Goal: Task Accomplishment & Management: Complete application form

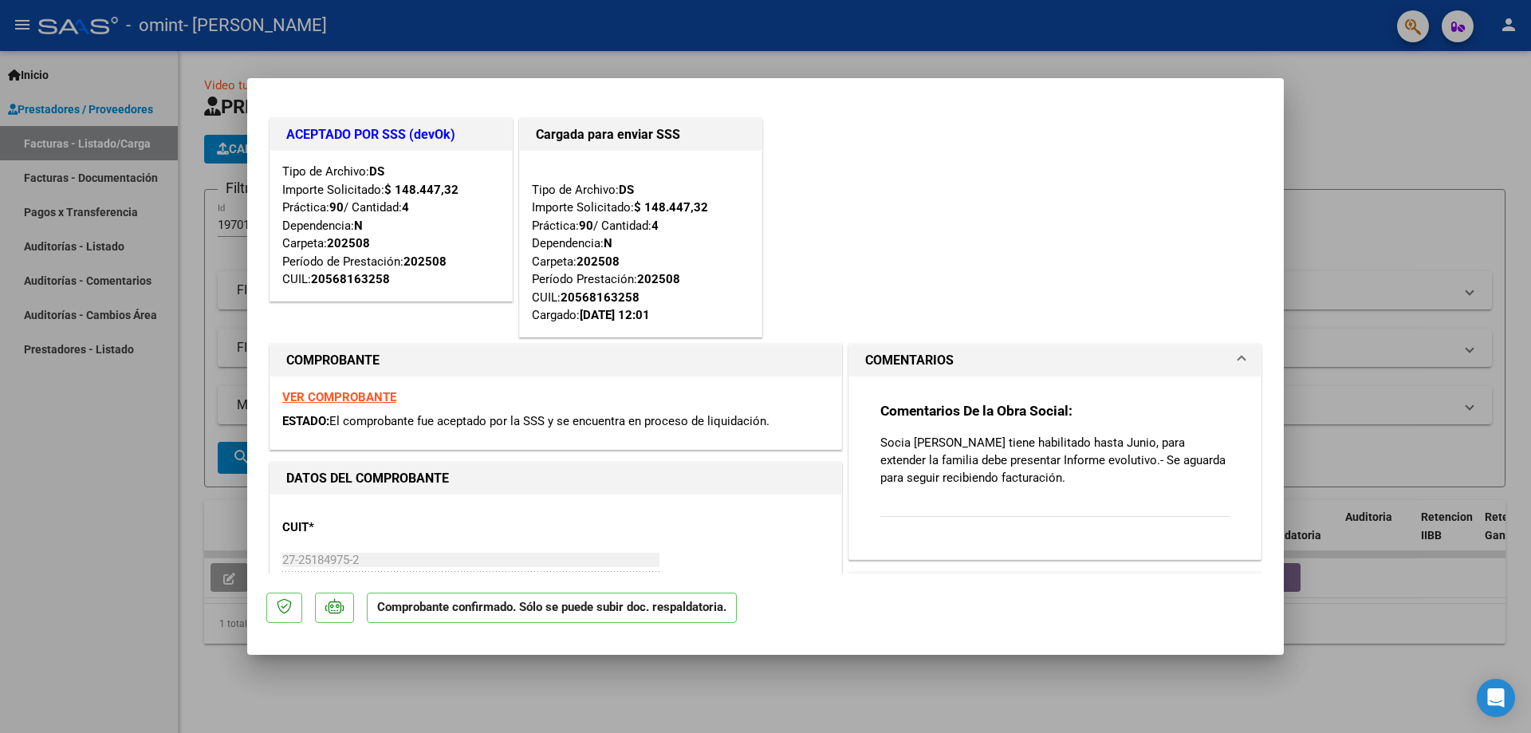
click at [519, 610] on p "Comprobante confirmado. Sólo se puede subir doc. respaldatoria." at bounding box center [552, 608] width 370 height 31
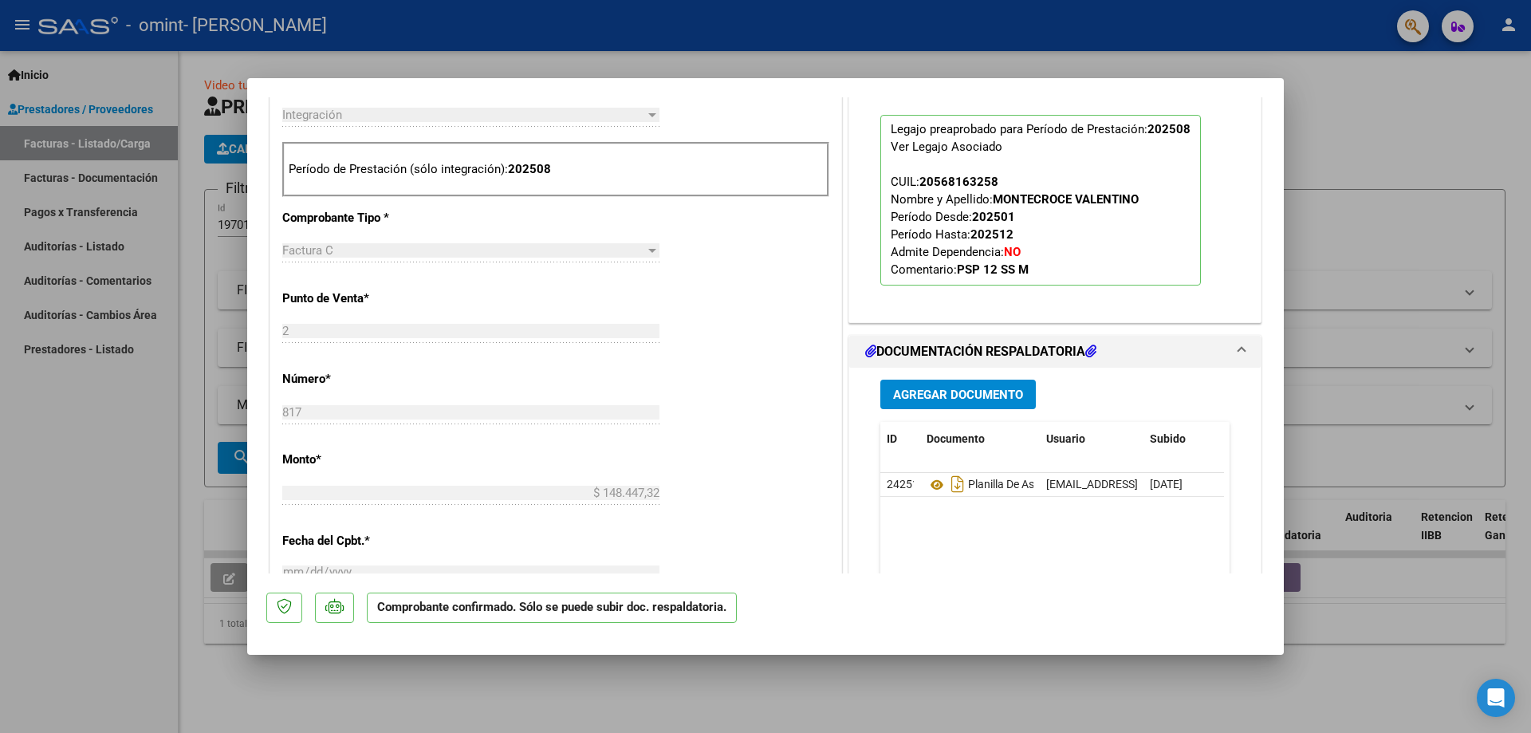
scroll to position [616, 0]
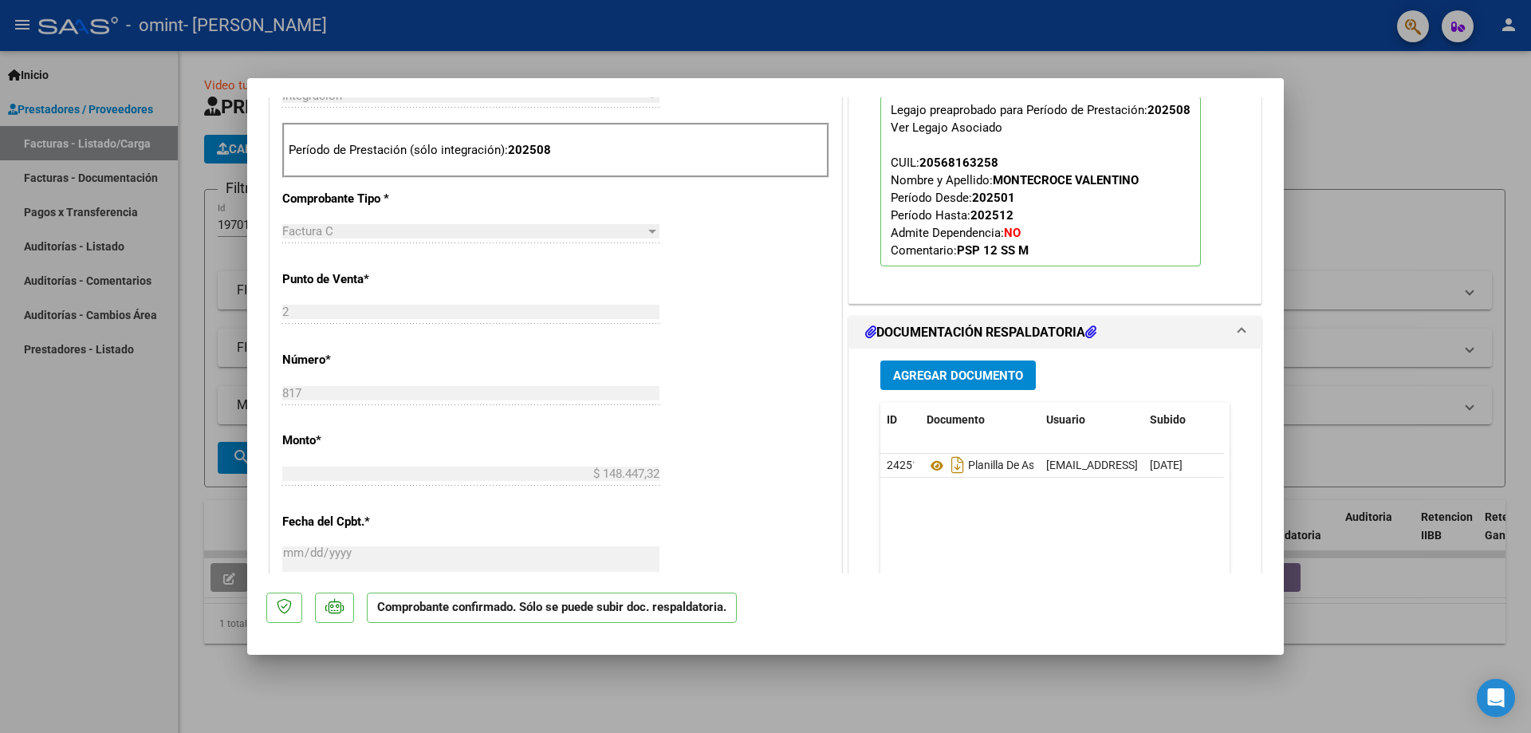
click at [999, 365] on button "Agregar Documento" at bounding box center [958, 375] width 156 height 30
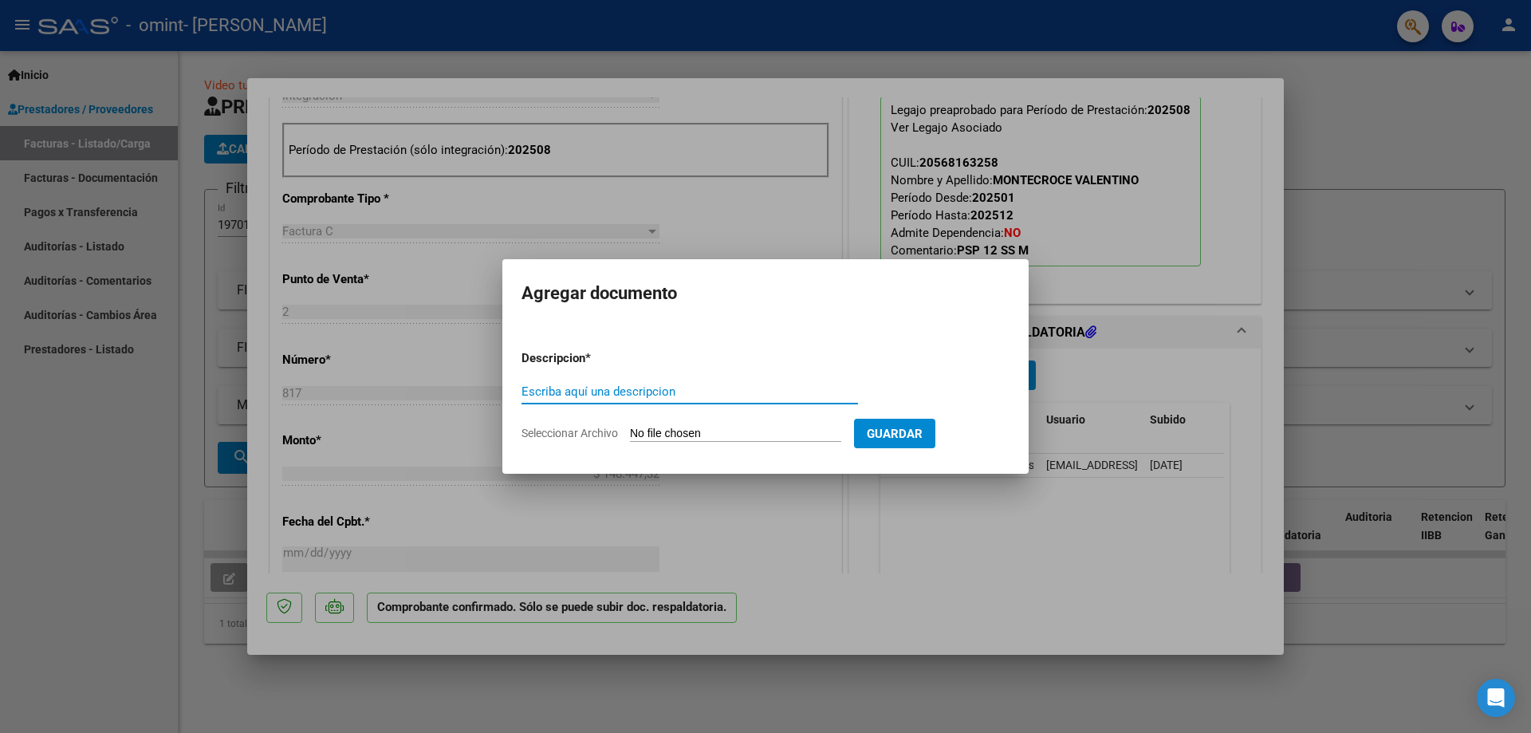
click at [591, 390] on input "Escriba aquí una descripcion" at bounding box center [690, 391] width 337 height 14
type input "informe evolutivo"
click at [711, 430] on input "Seleccionar Archivo" at bounding box center [735, 434] width 211 height 15
click at [730, 430] on input "Seleccionar Archivo" at bounding box center [735, 434] width 211 height 15
type input "C:\fakepath\informe evolutivo montecrode [DATE].pdf"
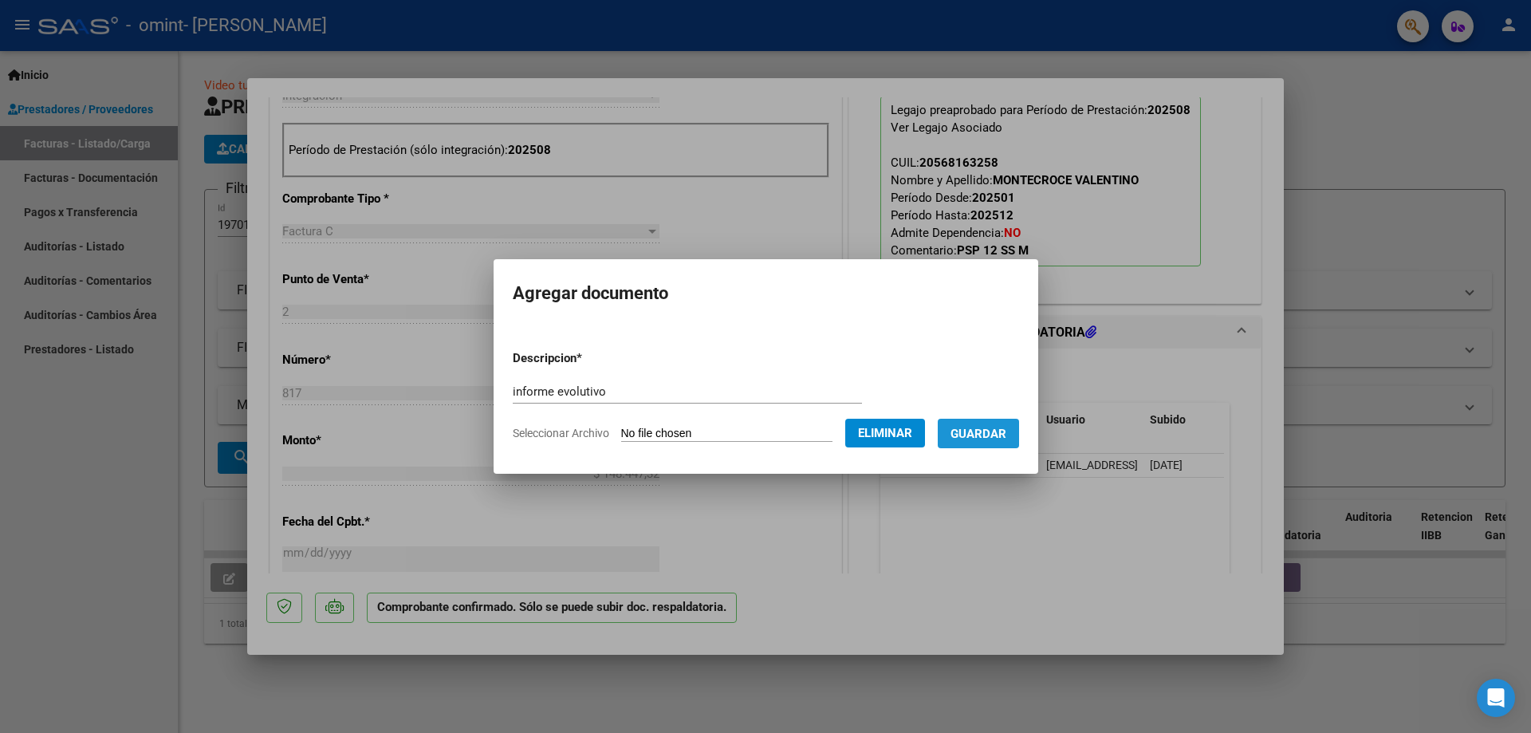
click at [1003, 432] on span "Guardar" at bounding box center [979, 434] width 56 height 14
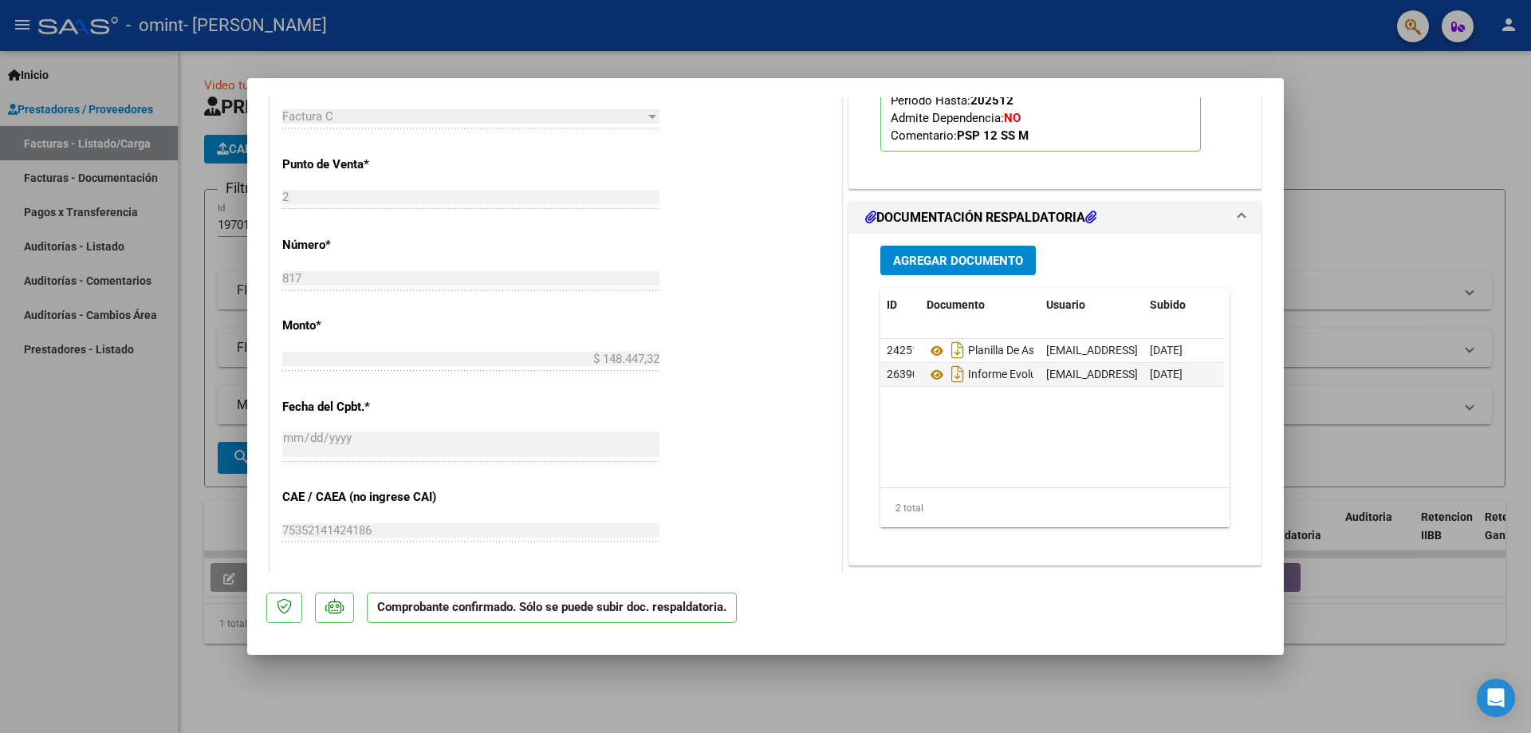
scroll to position [1019, 0]
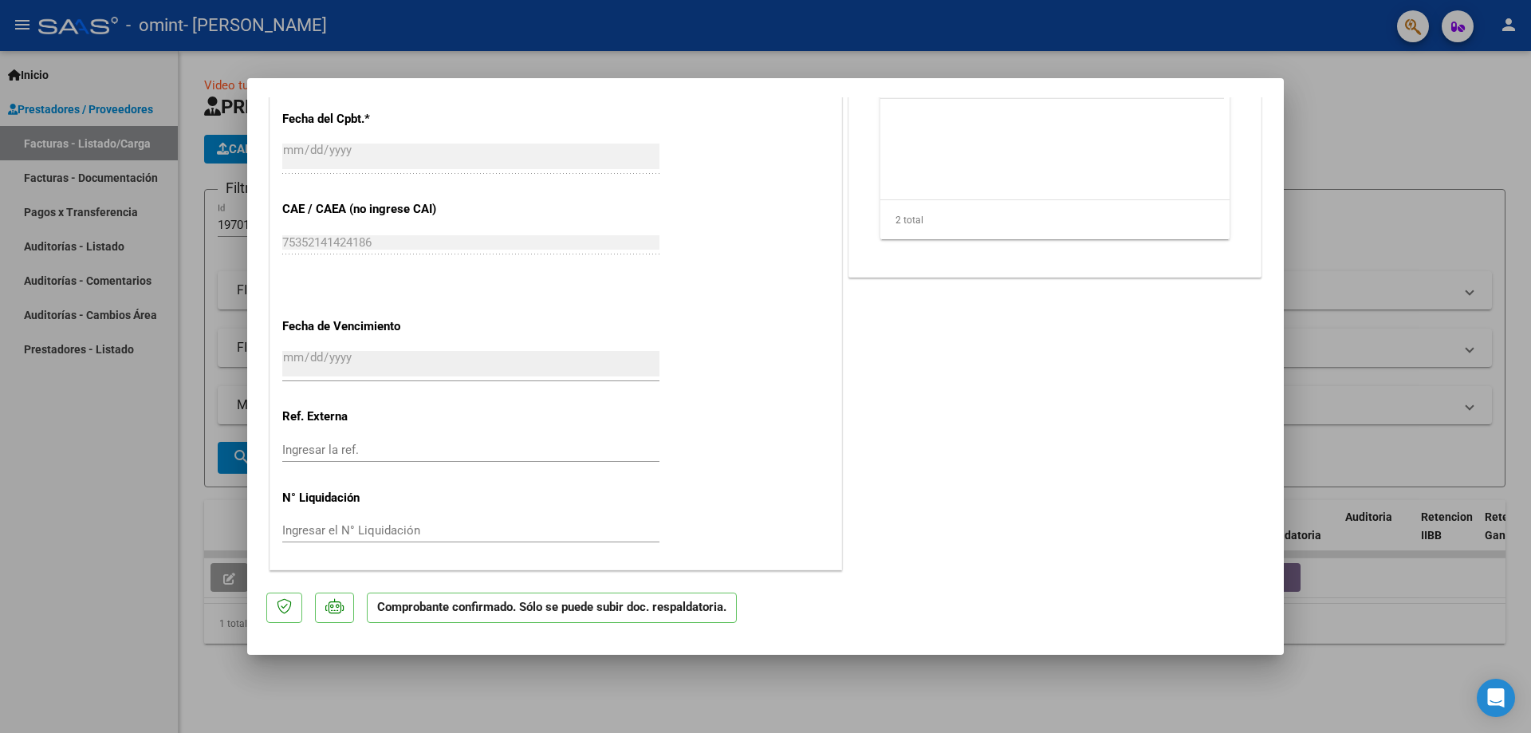
click at [1491, 113] on div at bounding box center [765, 366] width 1531 height 733
type input "$ 0,00"
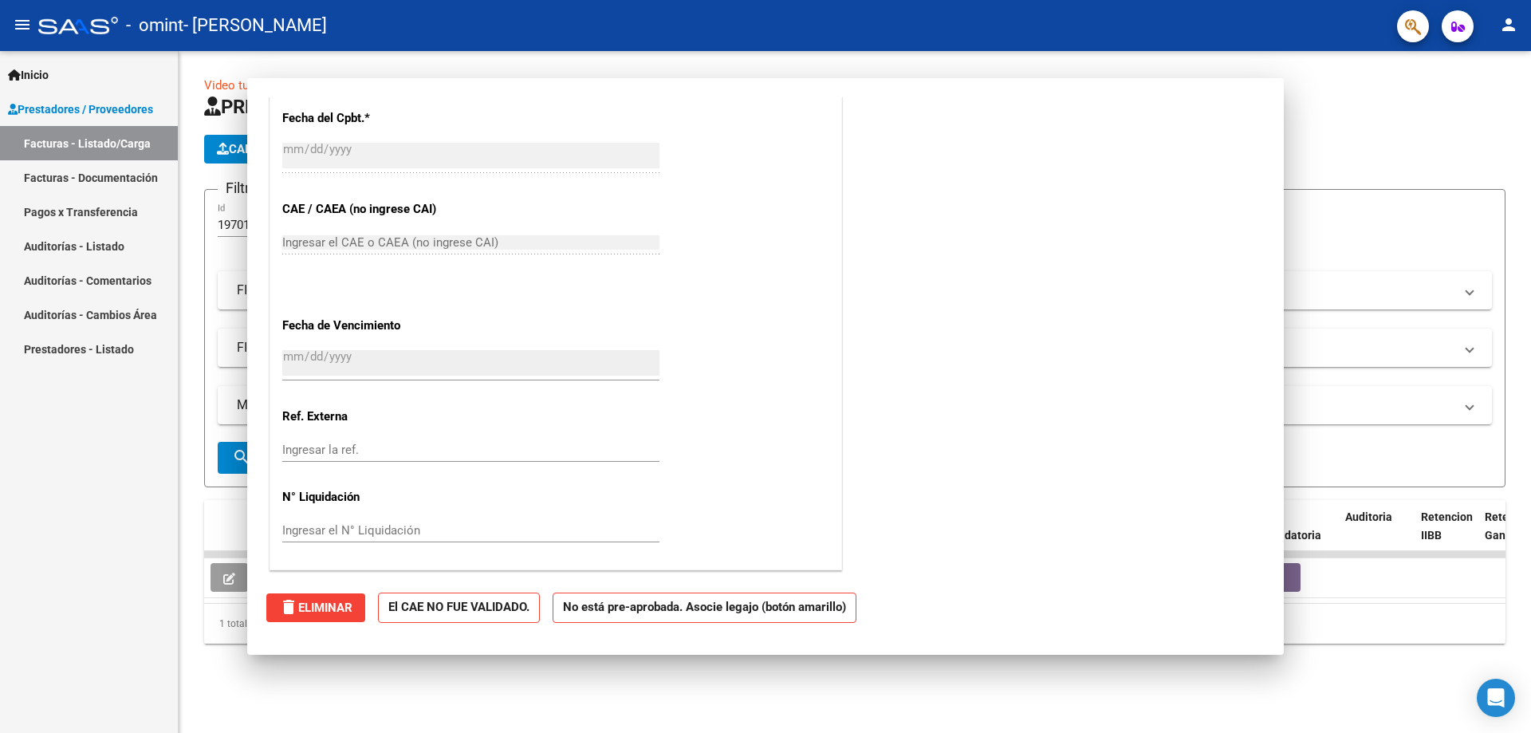
scroll to position [0, 0]
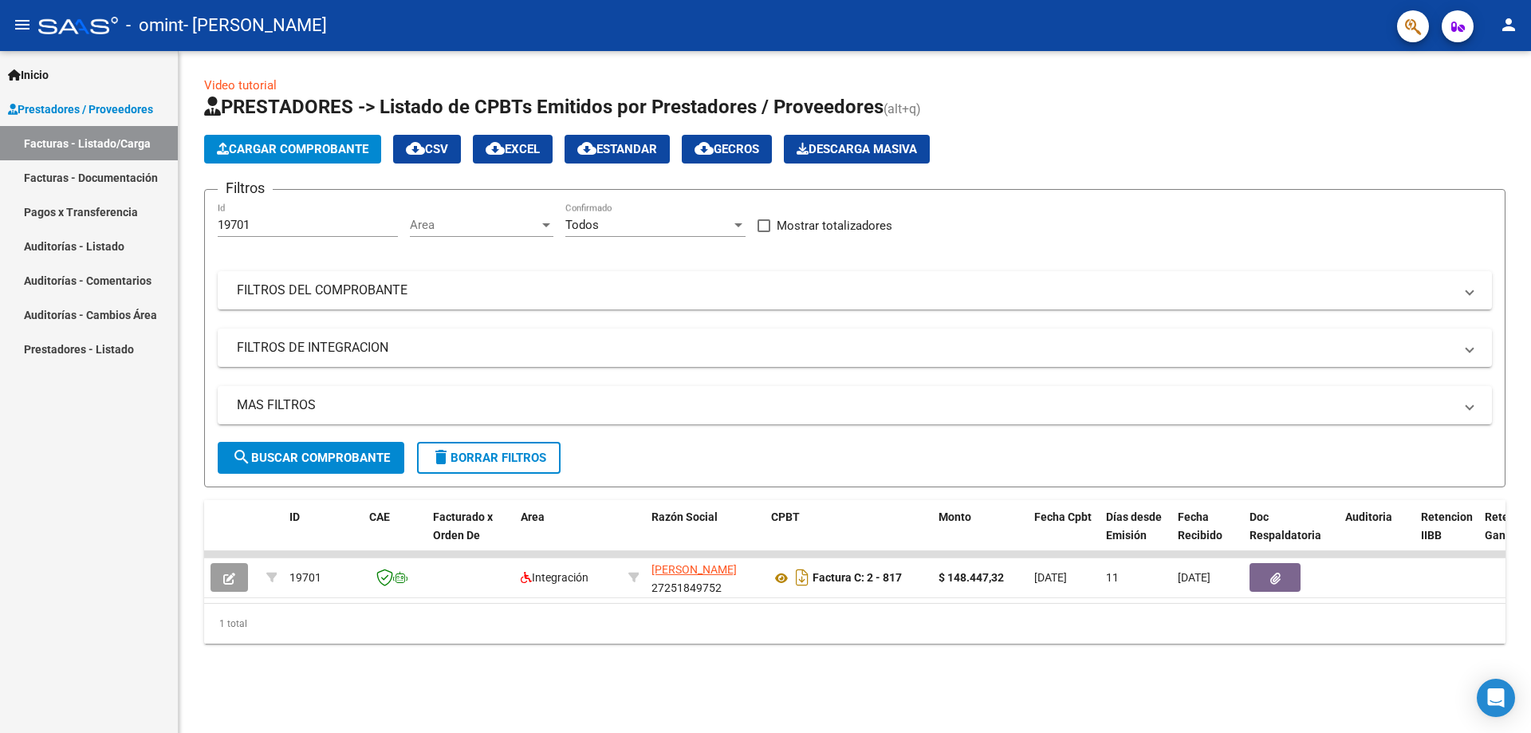
click at [136, 181] on link "Facturas - Documentación" at bounding box center [89, 177] width 178 height 34
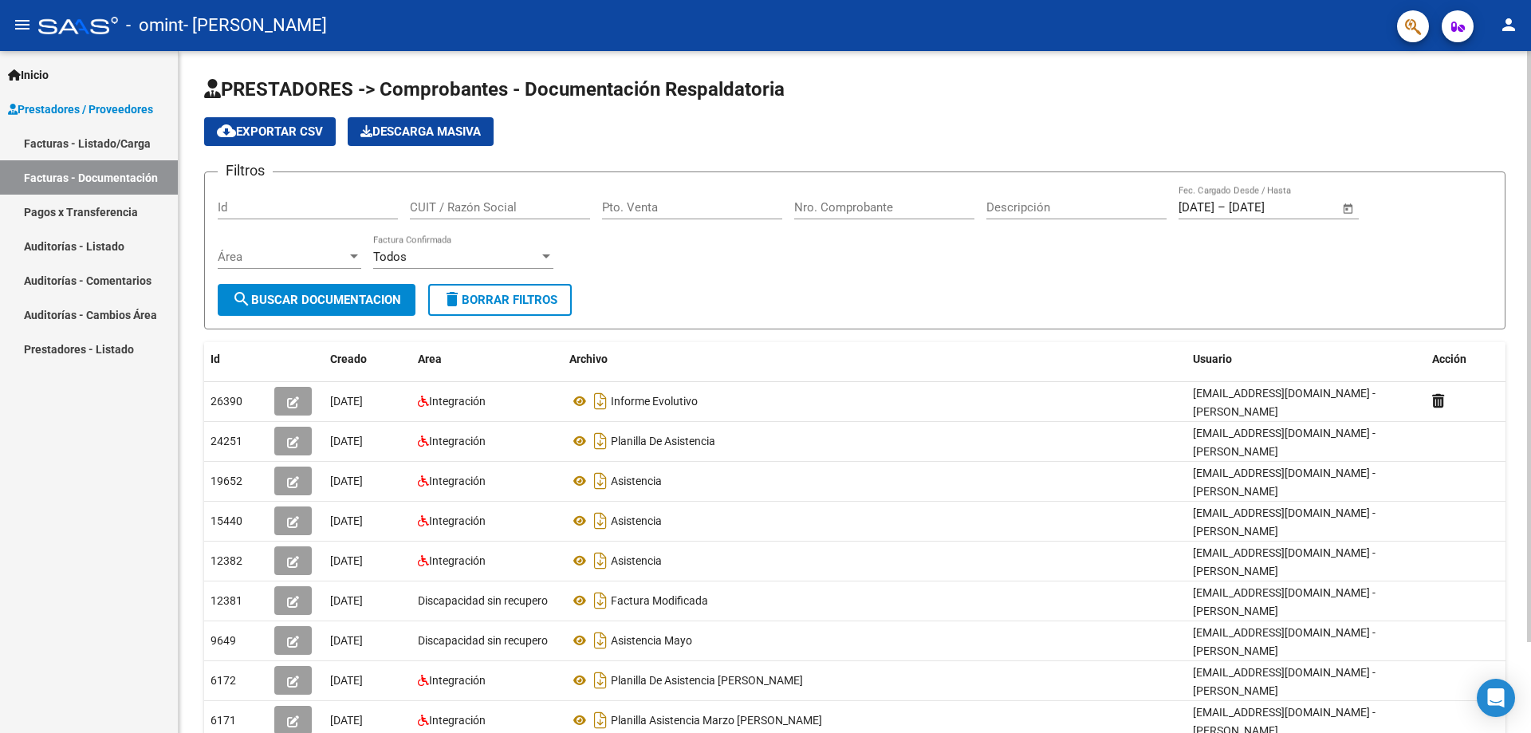
click at [1506, 14] on div "menu - omint - [PERSON_NAME] person Inicio Instructivos Contacto OS Prestadores…" at bounding box center [765, 366] width 1531 height 733
